Goal: Find specific page/section: Find specific page/section

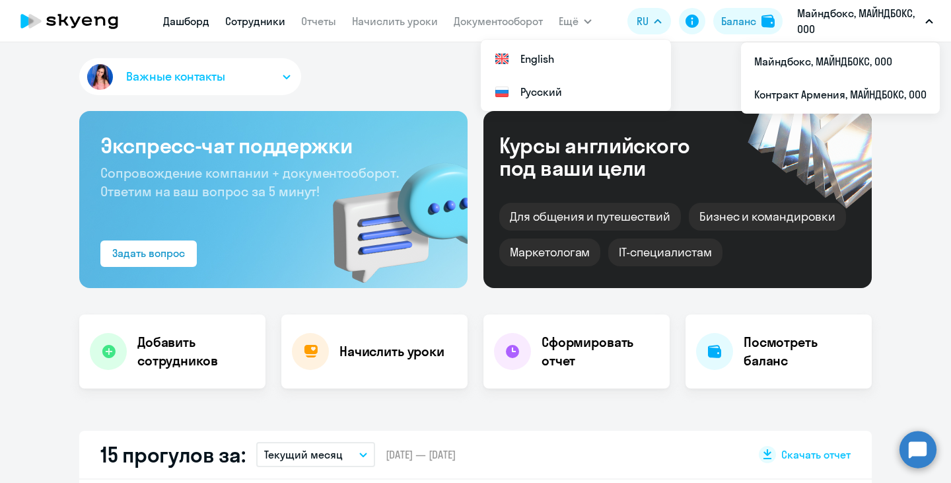
click at [244, 21] on link "Сотрудники" at bounding box center [255, 21] width 60 height 13
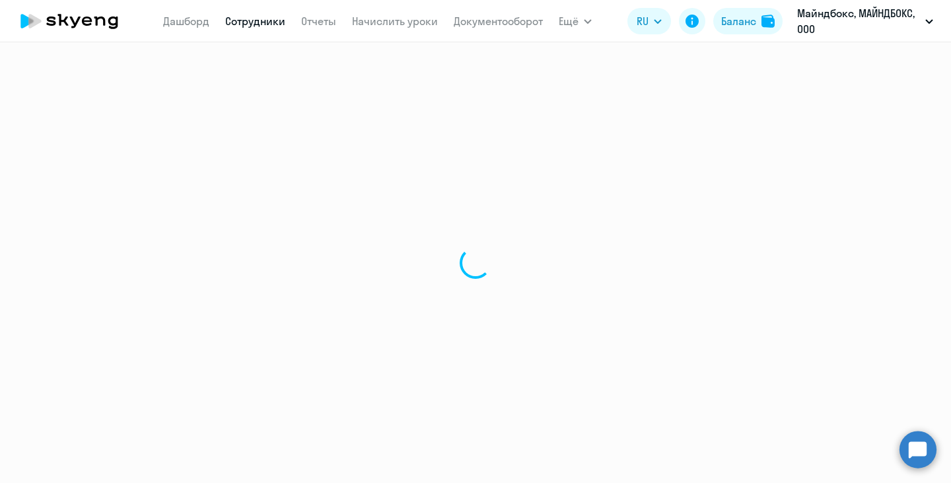
select select "30"
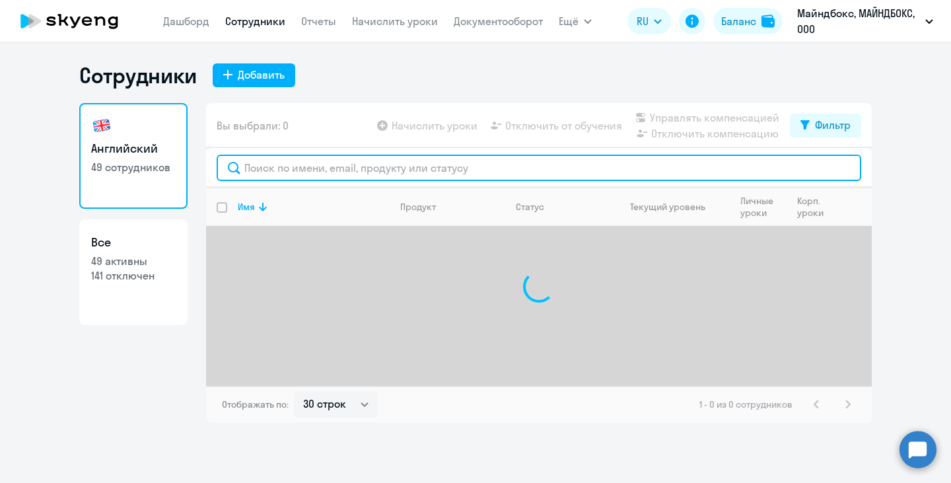
click at [344, 171] on input "text" at bounding box center [539, 168] width 645 height 26
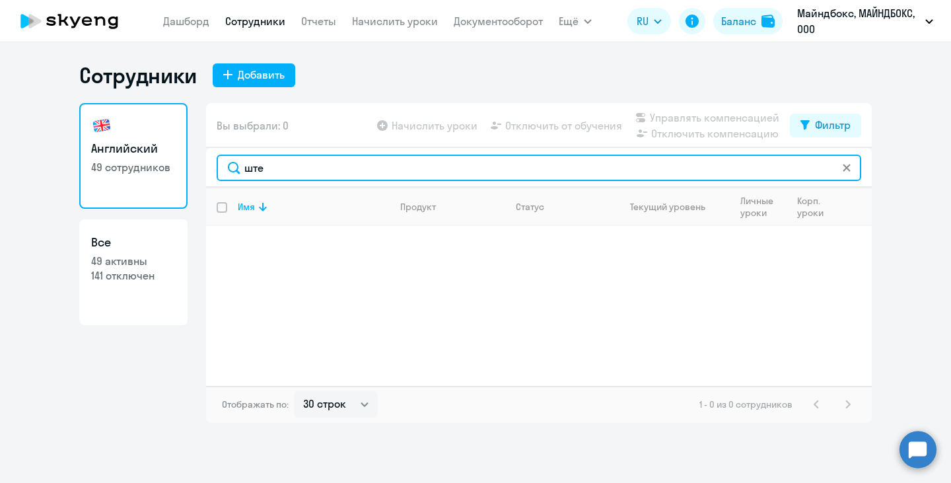
drag, startPoint x: 295, startPoint y: 172, endPoint x: 237, endPoint y: 170, distance: 58.2
click at [237, 170] on input "ште" at bounding box center [539, 168] width 645 height 26
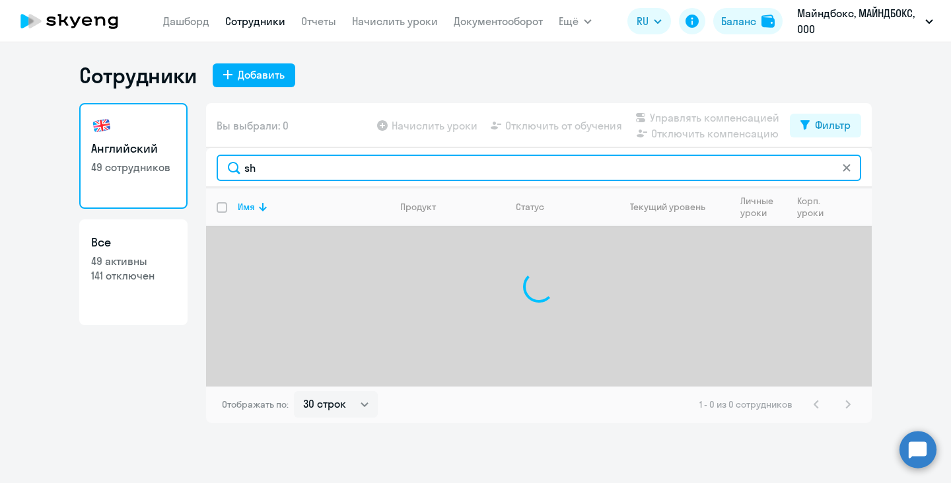
type input "sht"
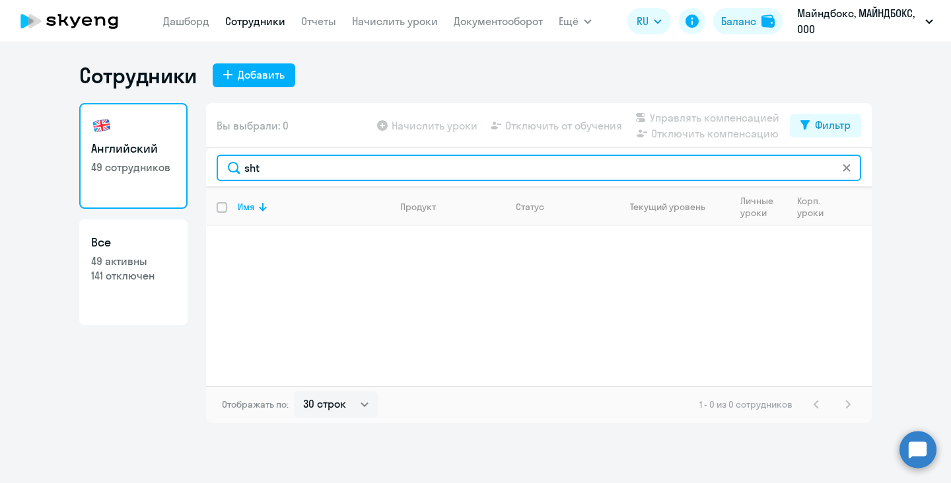
drag, startPoint x: 264, startPoint y: 163, endPoint x: 239, endPoint y: 165, distance: 25.2
click at [239, 165] on input "sht" at bounding box center [539, 168] width 645 height 26
